Goal: Task Accomplishment & Management: Use online tool/utility

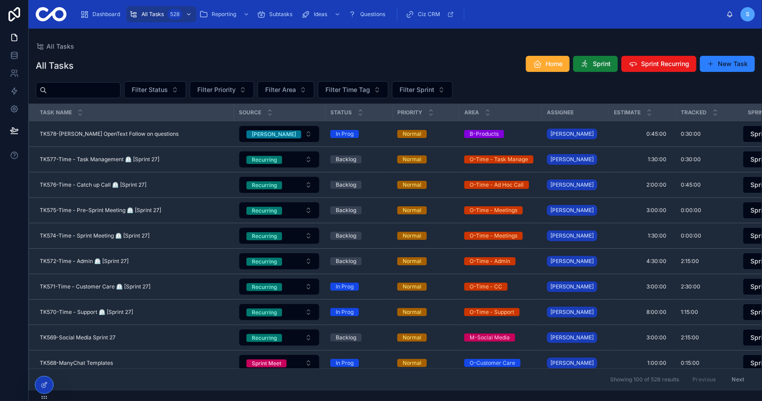
click at [606, 64] on span "Sprint" at bounding box center [602, 63] width 18 height 9
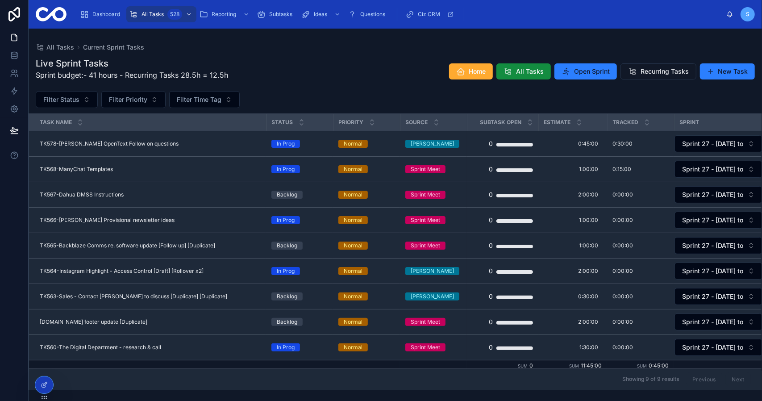
click at [116, 192] on span "TK567-Dahua DMSS Instructions" at bounding box center [82, 194] width 84 height 7
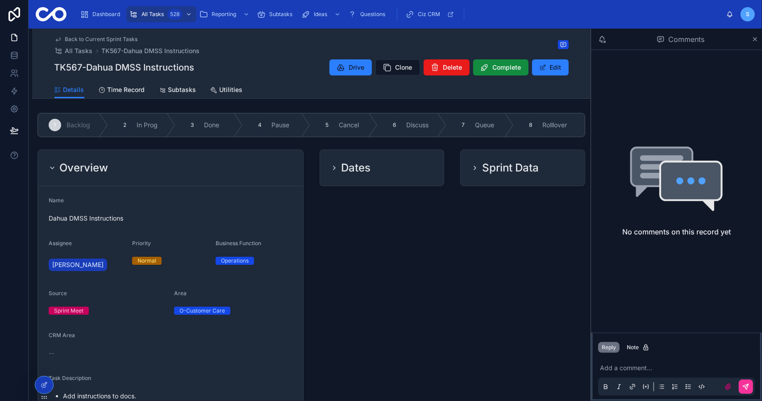
click at [189, 154] on div "Overview" at bounding box center [170, 168] width 265 height 36
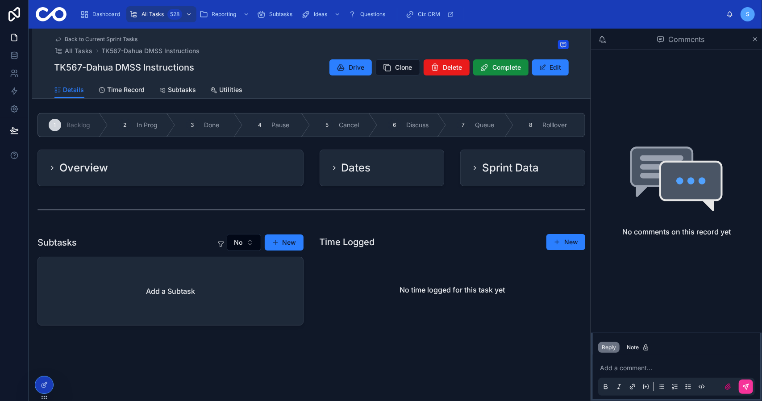
click at [210, 119] on div "3 Done" at bounding box center [208, 124] width 67 height 23
click at [105, 35] on div "Back to Current Sprint Tasks All Tasks TK567-Dahua DMSS Instructions TK567-Dahu…" at bounding box center [311, 55] width 514 height 53
click at [110, 38] on span "Back to Current Sprint Tasks" at bounding box center [101, 39] width 73 height 7
